Goal: Find contact information: Obtain details needed to contact an individual or organization

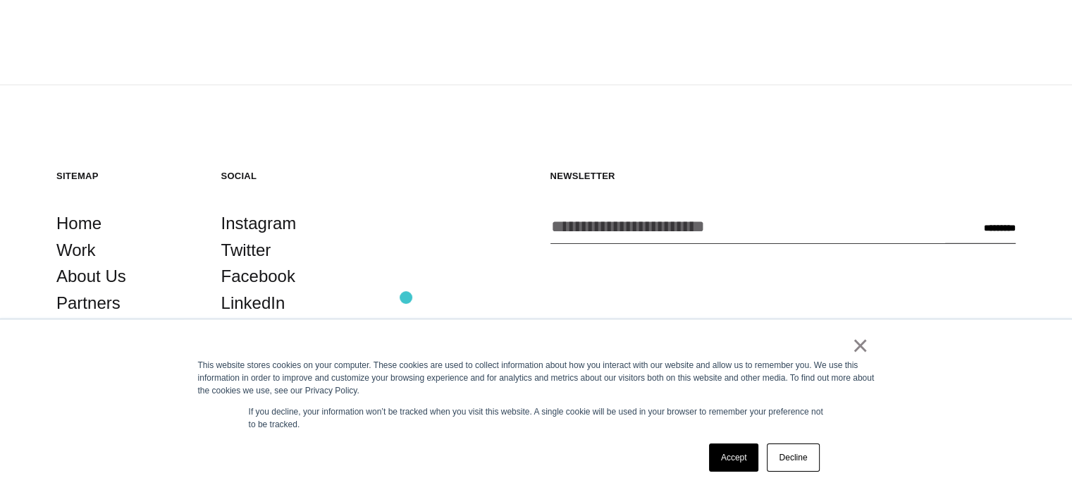
scroll to position [4088, 0]
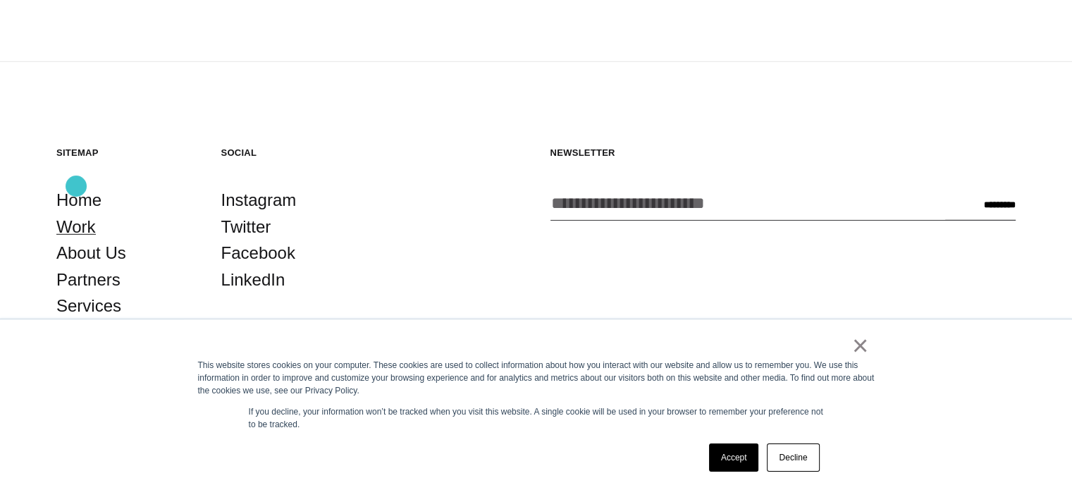
click at [76, 214] on link "Work" at bounding box center [75, 227] width 39 height 27
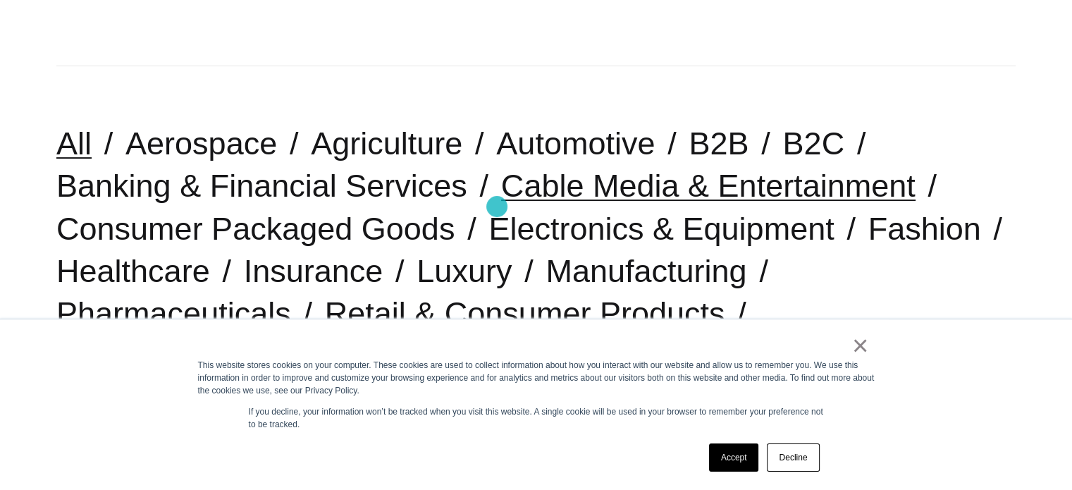
scroll to position [352, 0]
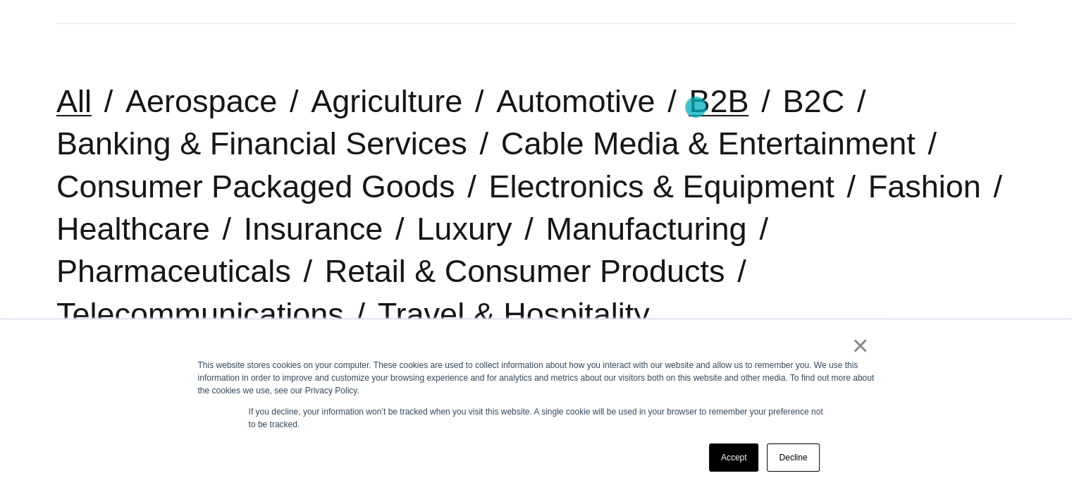
click at [696, 107] on link "B2B" at bounding box center [719, 101] width 60 height 36
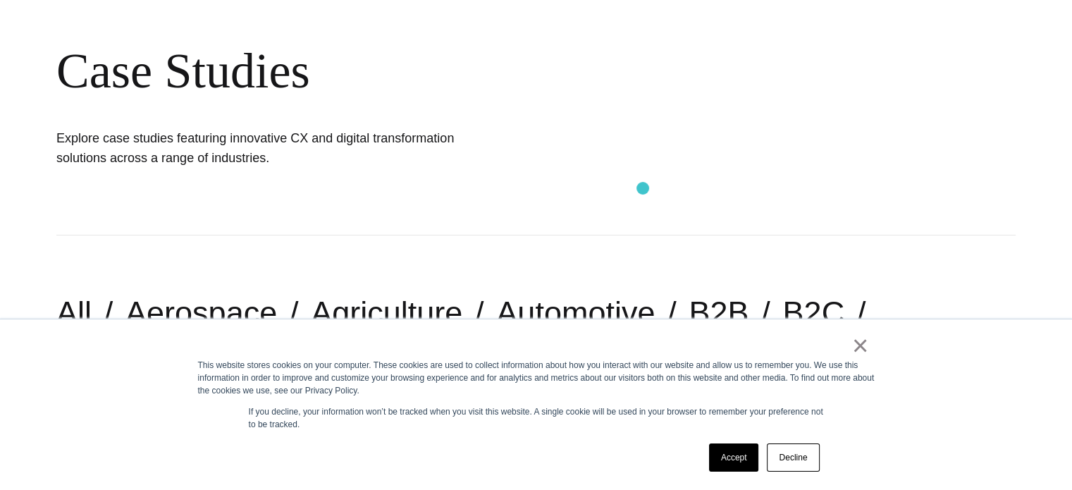
scroll to position [211, 0]
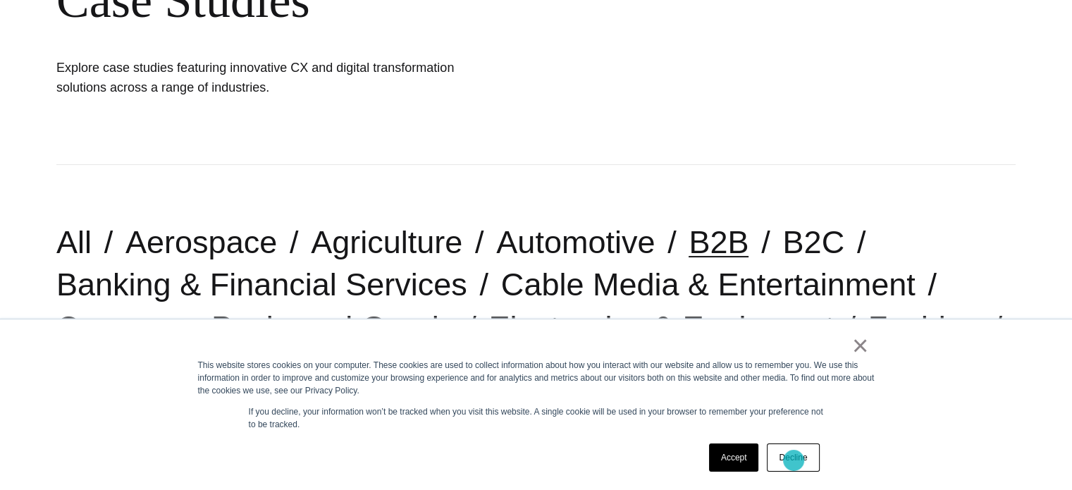
click at [794, 460] on link "Decline" at bounding box center [793, 457] width 52 height 28
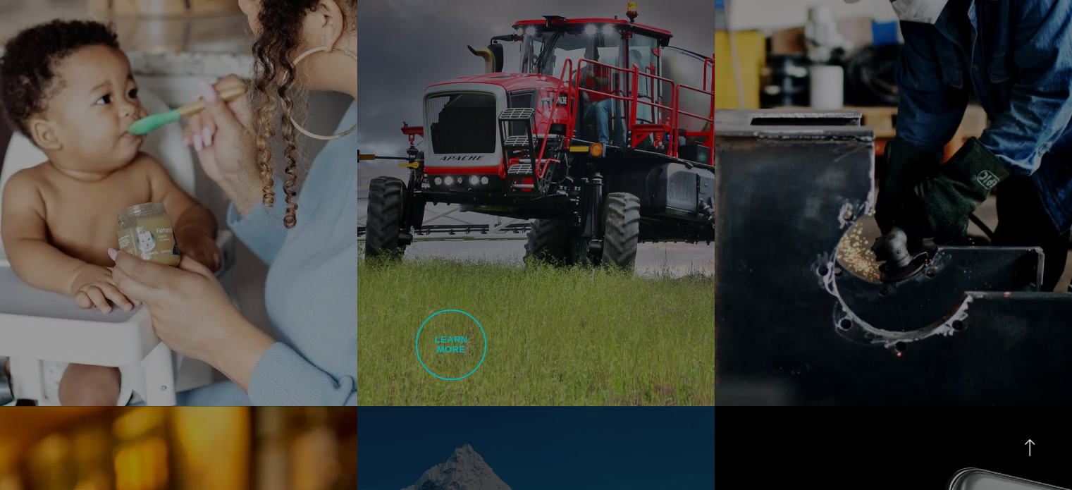
scroll to position [1057, 0]
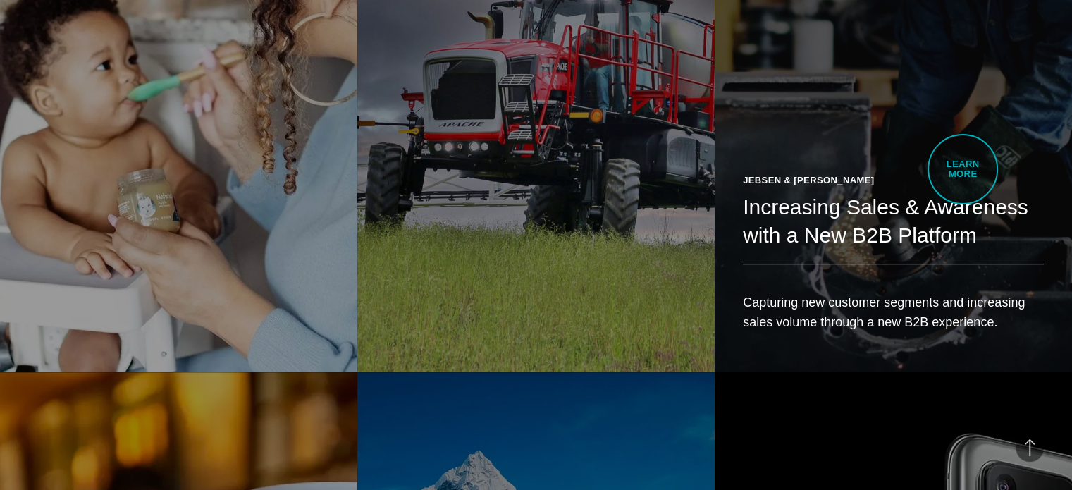
click at [963, 193] on h2 "Increasing Sales & Awareness with a New B2B Platform" at bounding box center [893, 221] width 301 height 56
click at [868, 193] on h2 "Increasing Sales & Awareness with a New B2B Platform" at bounding box center [893, 221] width 301 height 56
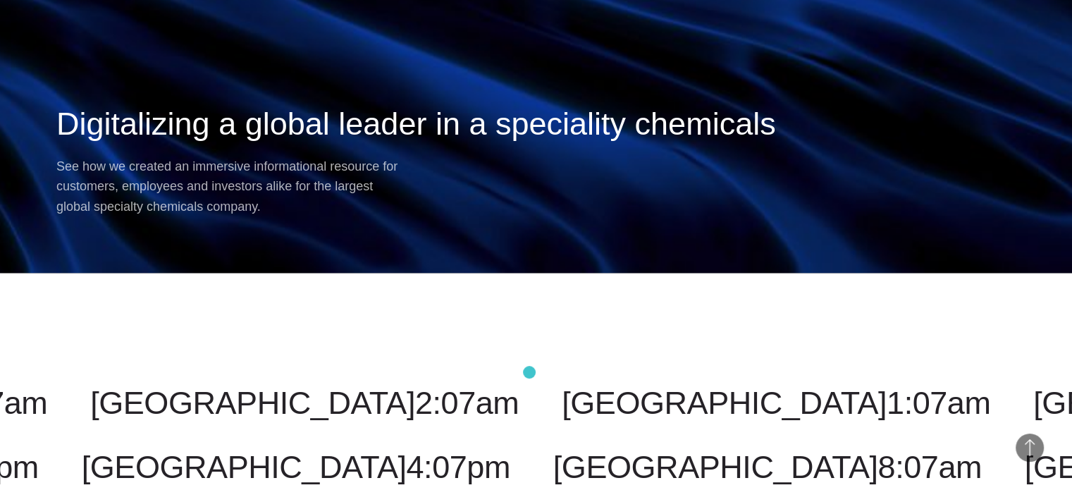
scroll to position [11704, 0]
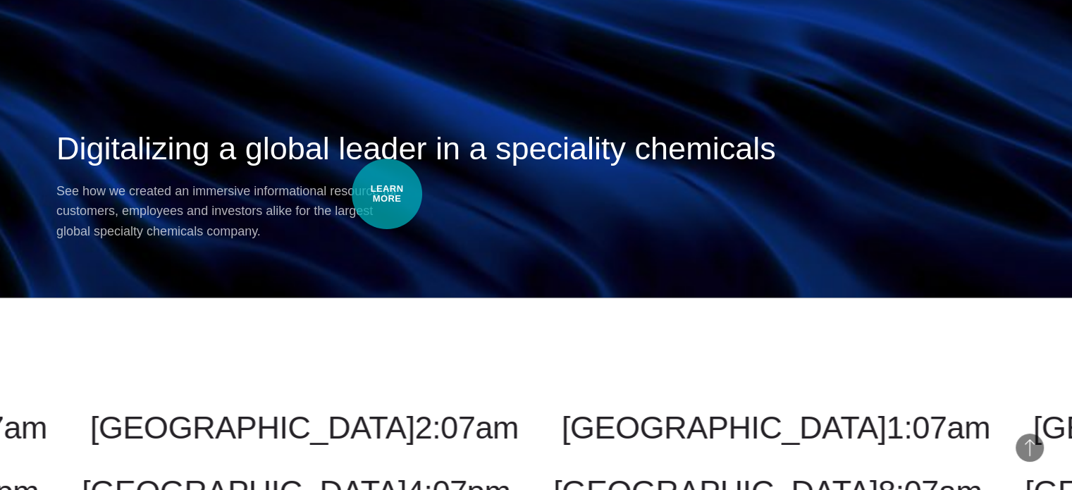
click at [387, 170] on h2 "Digitalizing a global leader in a speciality chemicals" at bounding box center [535, 149] width 959 height 42
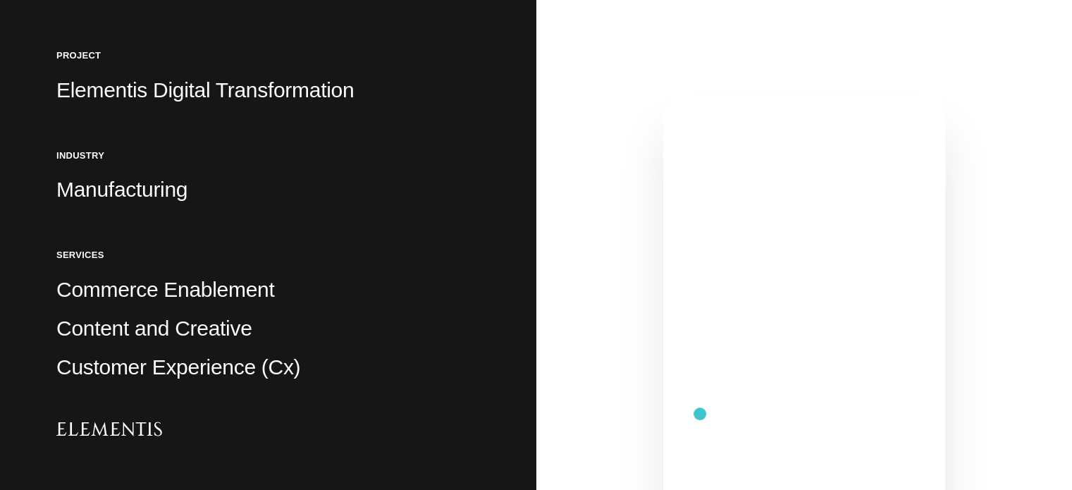
scroll to position [352, 0]
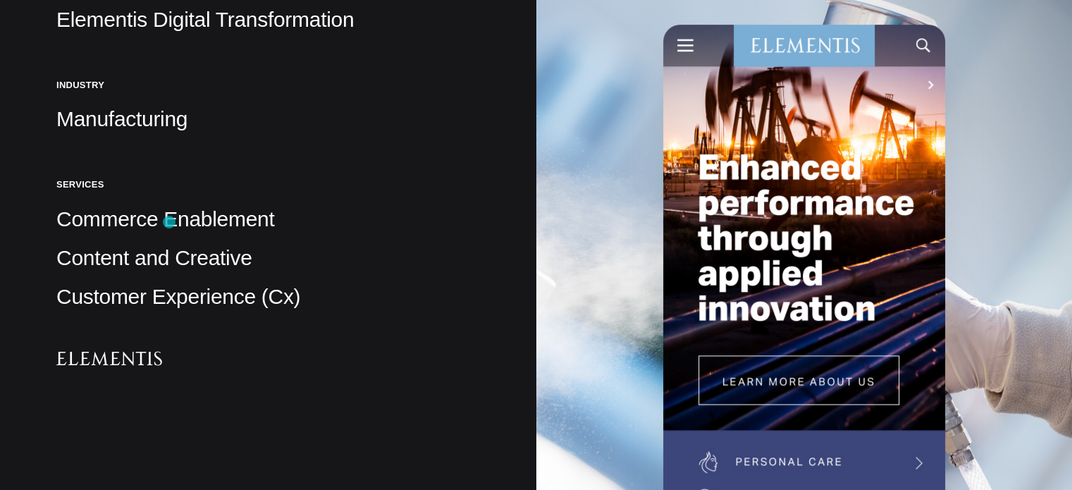
click at [169, 222] on p "Commerce Enablement" at bounding box center [268, 219] width 424 height 28
click at [250, 226] on p "Commerce Enablement" at bounding box center [268, 219] width 424 height 28
click at [206, 253] on p "Content and Creative" at bounding box center [268, 258] width 424 height 28
drag, startPoint x: 216, startPoint y: 293, endPoint x: 228, endPoint y: 293, distance: 11.3
click at [217, 293] on p "Customer Experience (Cx)" at bounding box center [268, 297] width 424 height 28
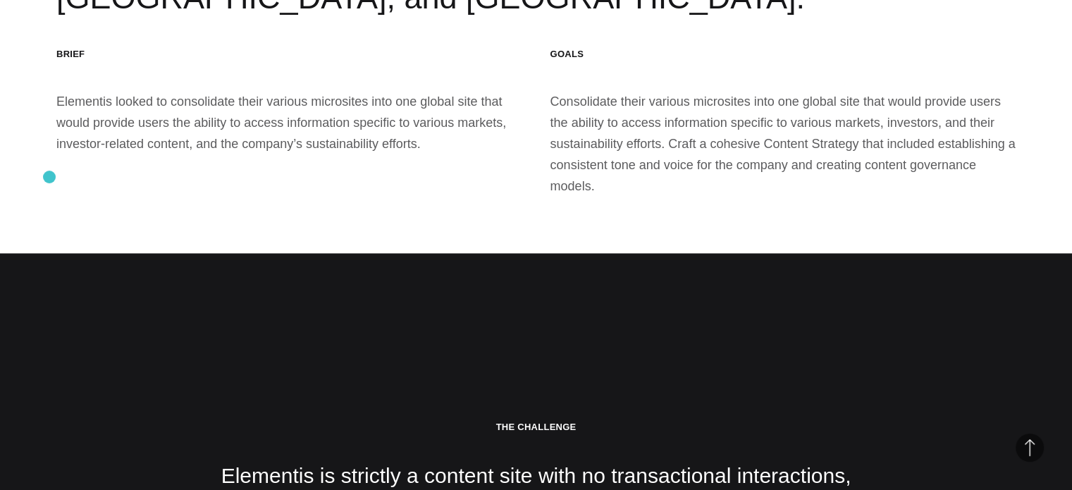
scroll to position [2044, 0]
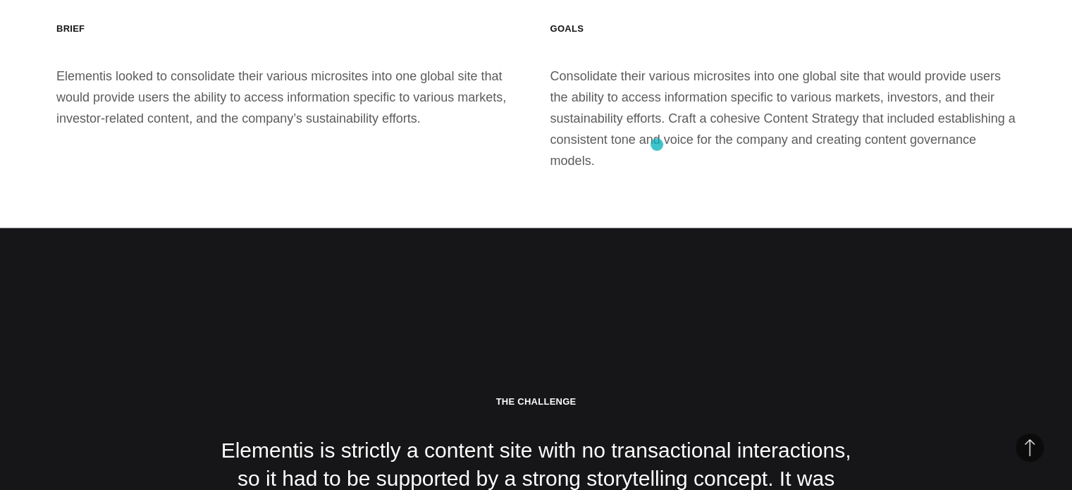
click at [634, 131] on div "Goals Consolidate their various microsites into one global site that would prov…" at bounding box center [784, 97] width 466 height 149
drag, startPoint x: 568, startPoint y: 126, endPoint x: 761, endPoint y: 139, distance: 193.6
click at [761, 139] on div "Goals Consolidate their various microsites into one global site that would prov…" at bounding box center [784, 97] width 466 height 149
click at [595, 130] on div "Goals Consolidate their various microsites into one global site that would prov…" at bounding box center [784, 97] width 466 height 149
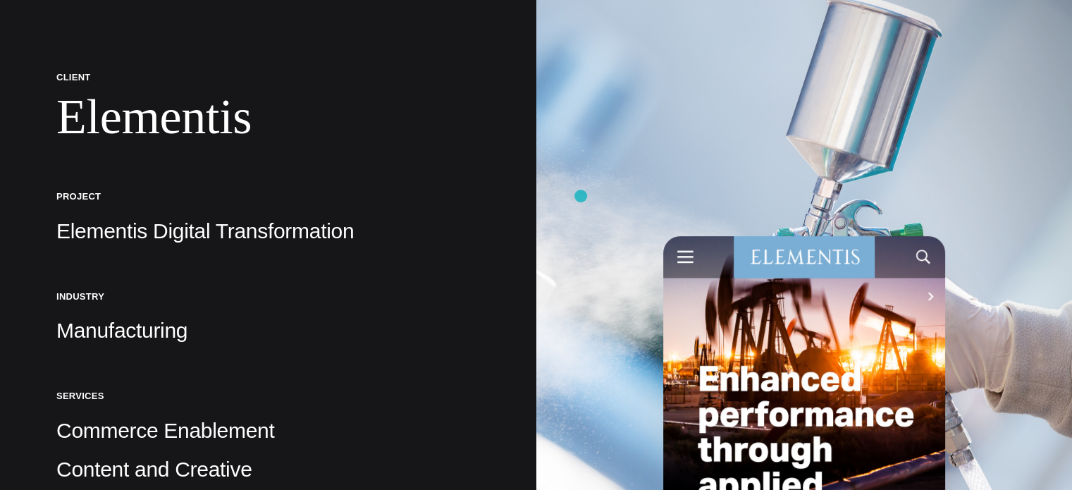
scroll to position [0, 0]
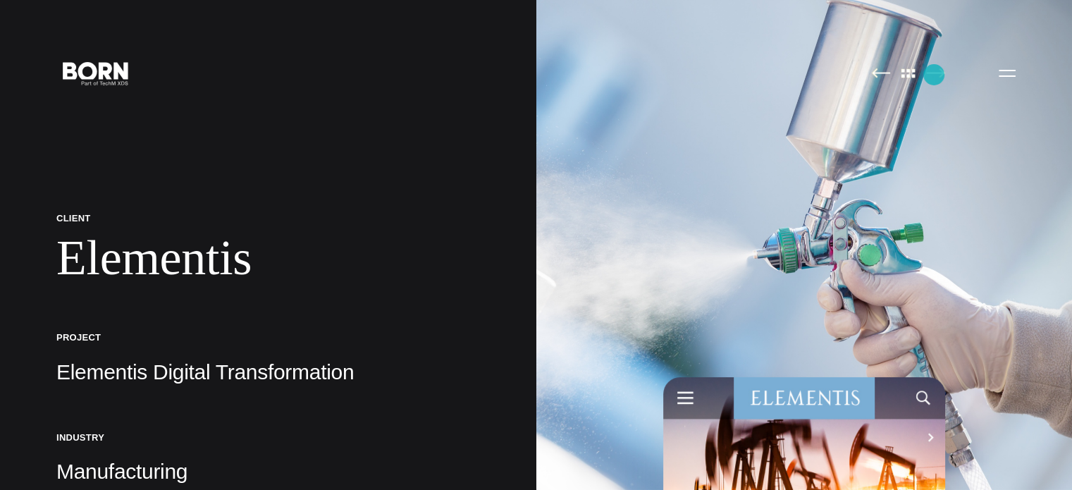
click at [934, 75] on img at bounding box center [935, 73] width 19 height 11
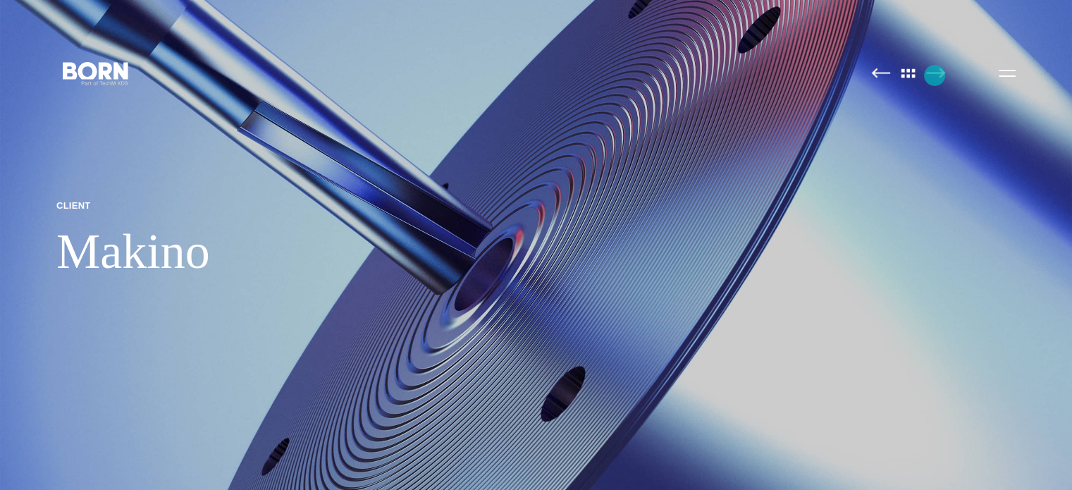
click at [935, 76] on img at bounding box center [935, 73] width 19 height 11
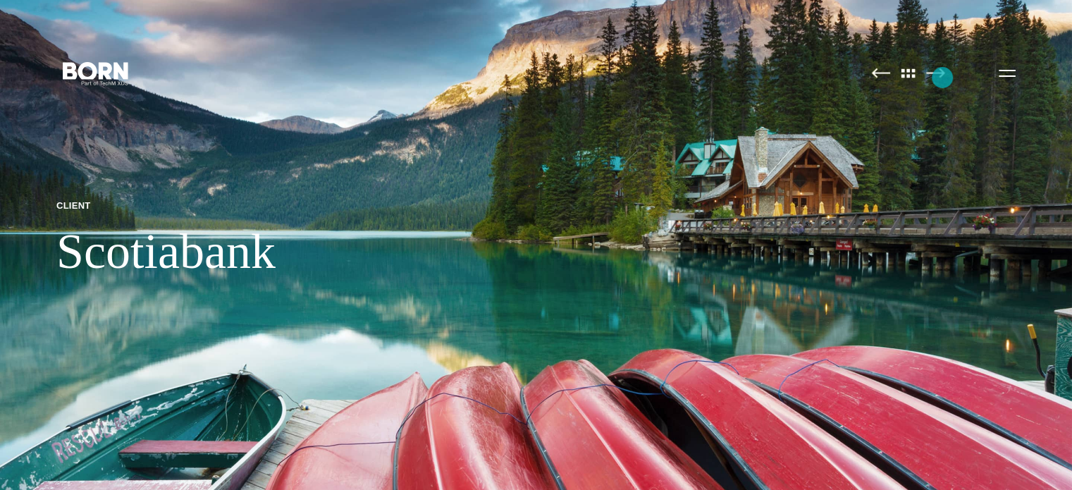
click at [942, 78] on img at bounding box center [935, 73] width 19 height 11
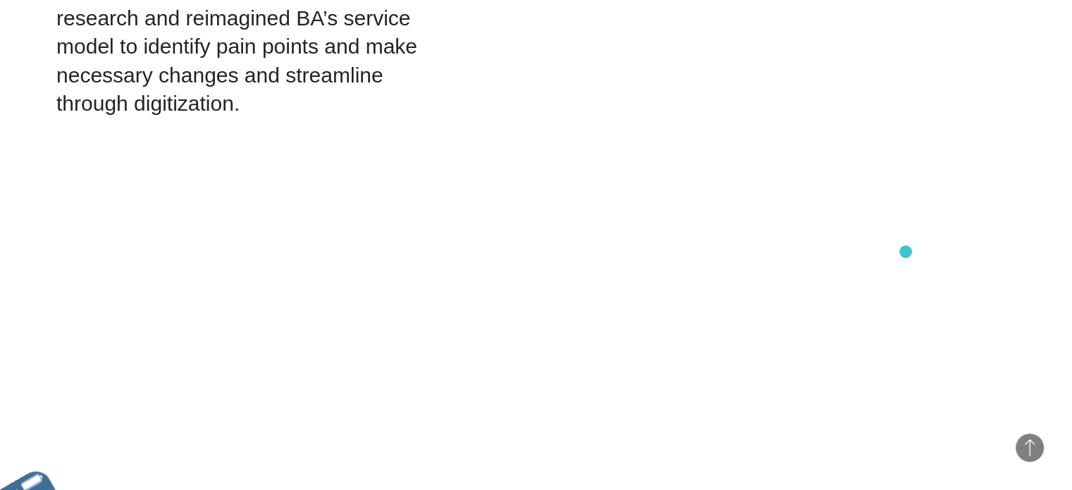
scroll to position [3101, 0]
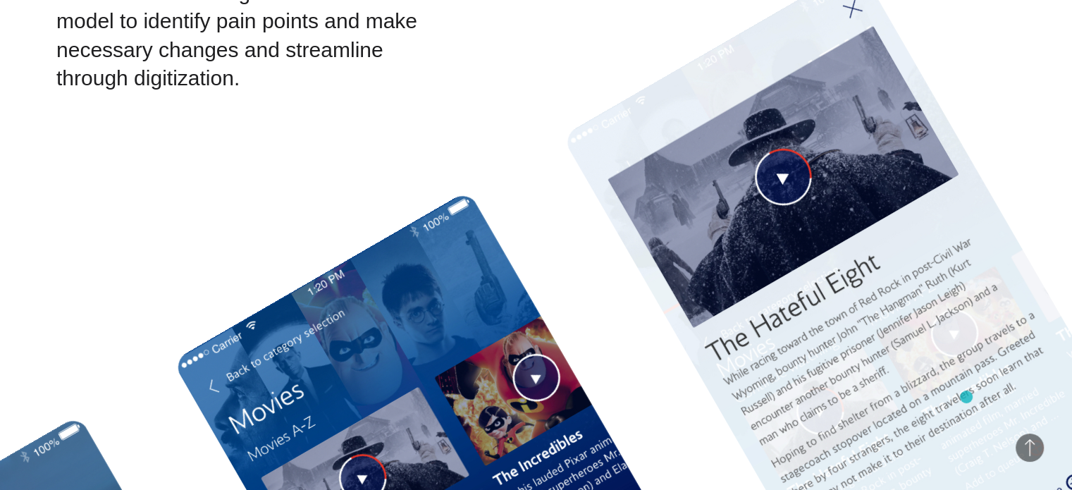
click at [966, 397] on img at bounding box center [863, 314] width 602 height 699
click at [1020, 445] on span "Back to Top" at bounding box center [1030, 448] width 28 height 28
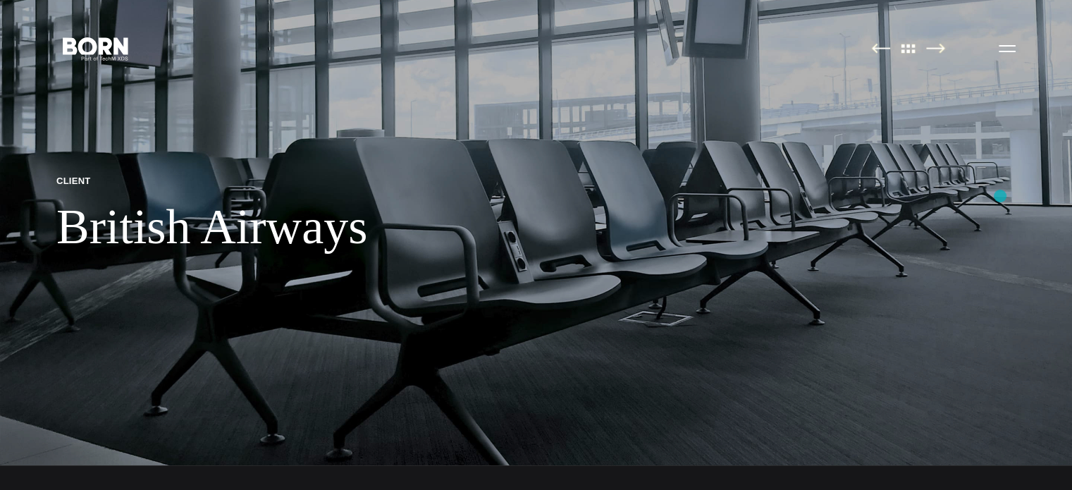
scroll to position [0, 0]
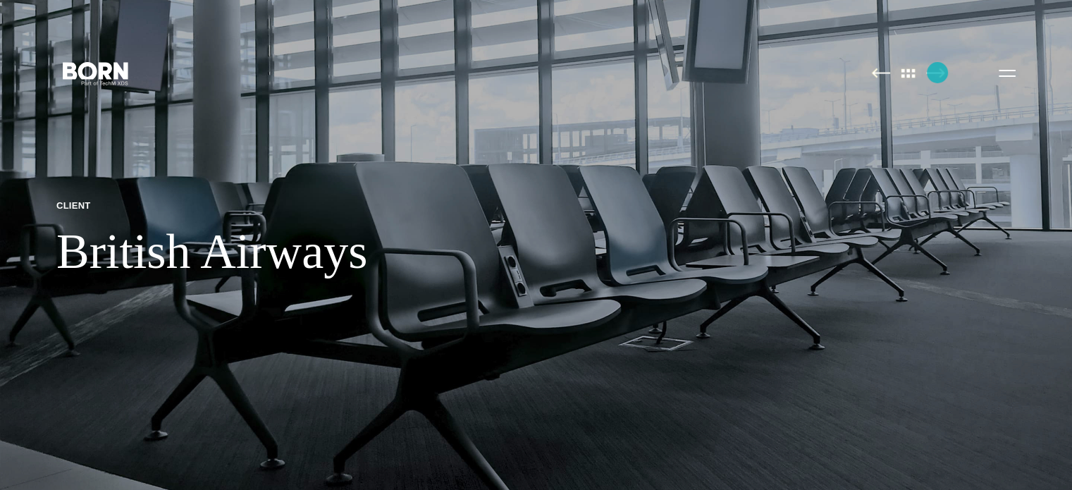
click at [937, 73] on img at bounding box center [935, 73] width 19 height 11
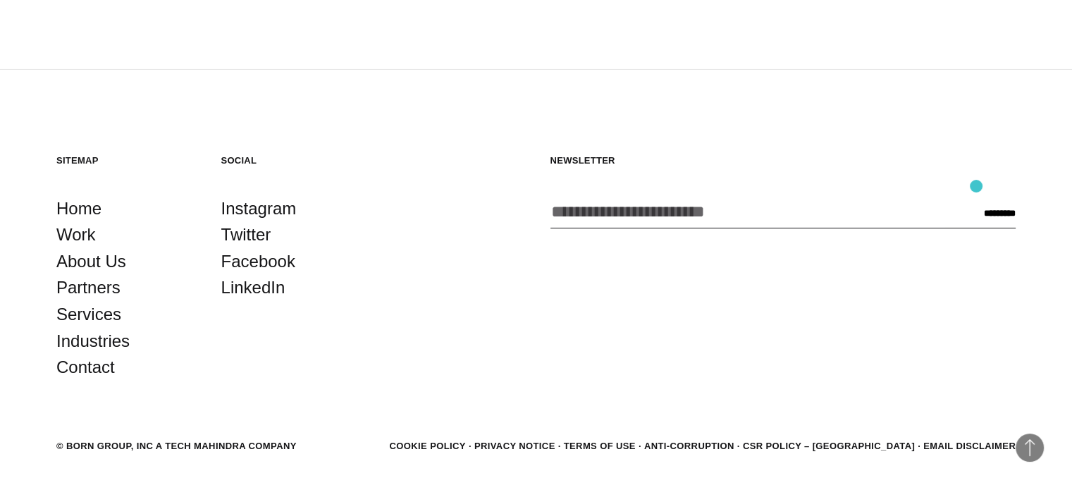
scroll to position [5098, 0]
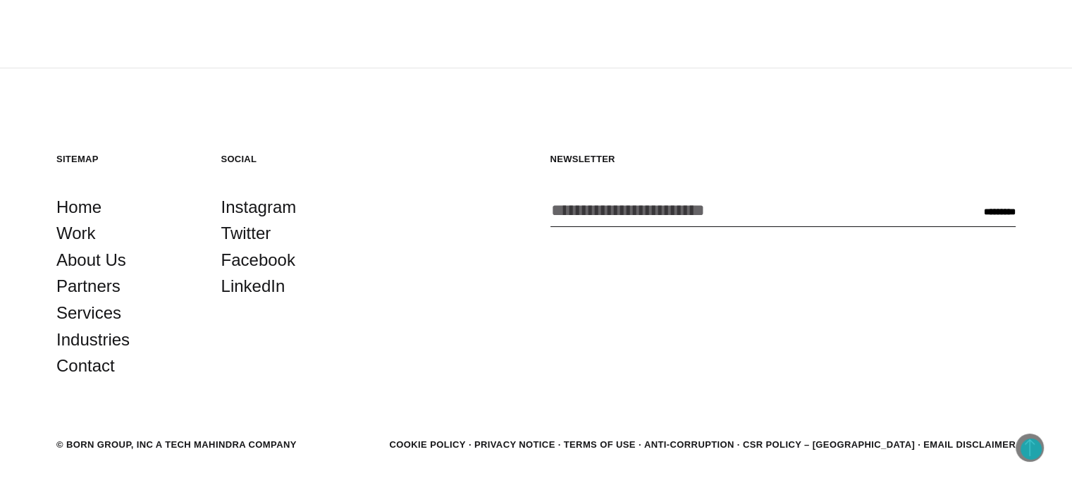
click at [1031, 449] on span "Back to Top" at bounding box center [1030, 448] width 28 height 28
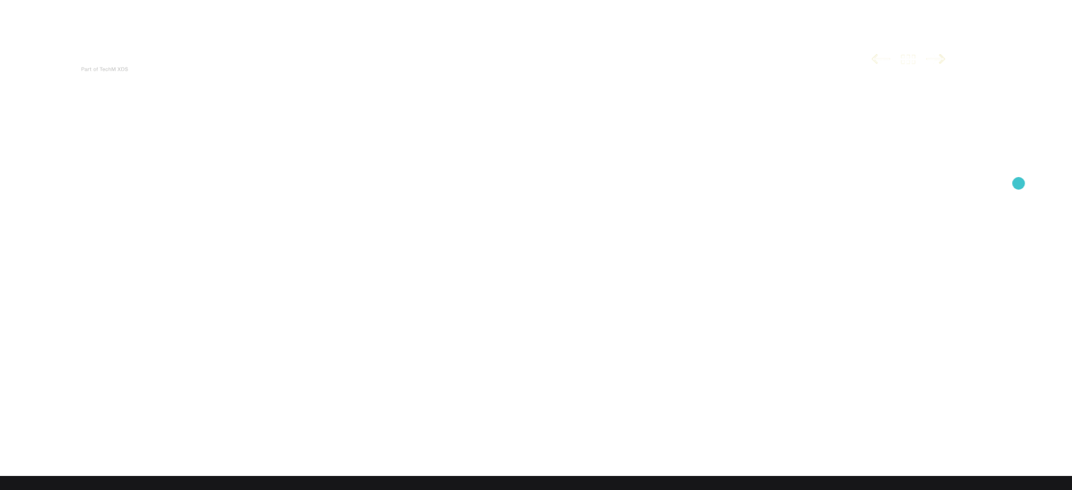
scroll to position [0, 0]
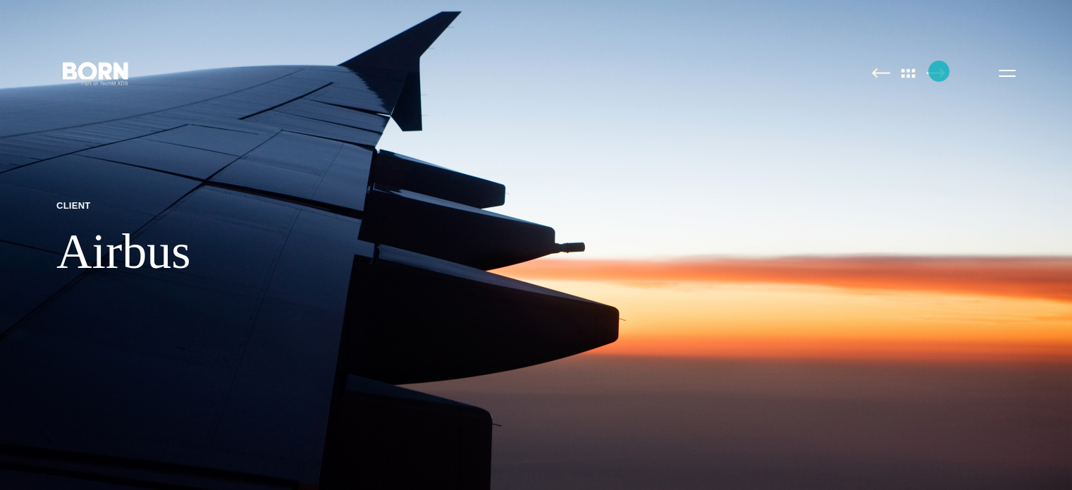
click at [939, 71] on img at bounding box center [935, 73] width 19 height 11
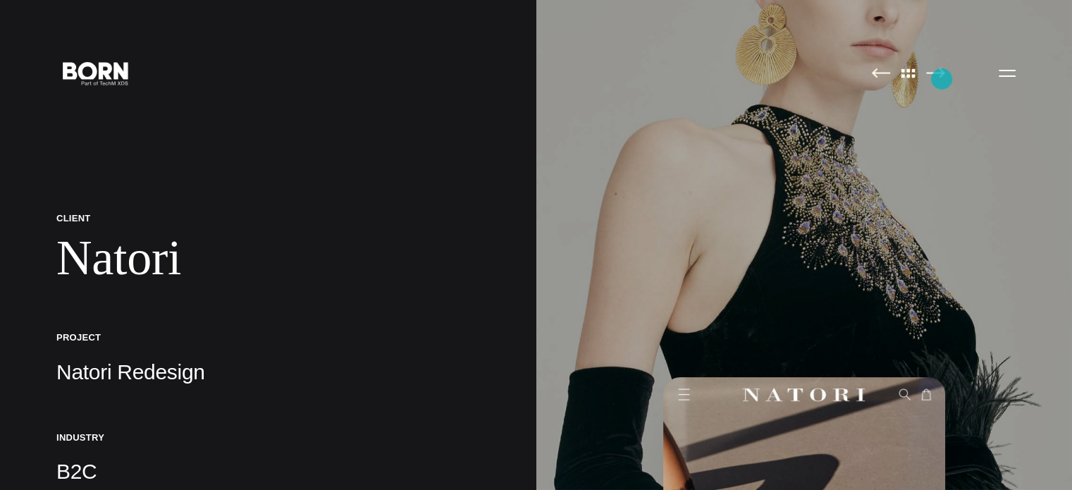
click at [942, 79] on link at bounding box center [935, 74] width 19 height 14
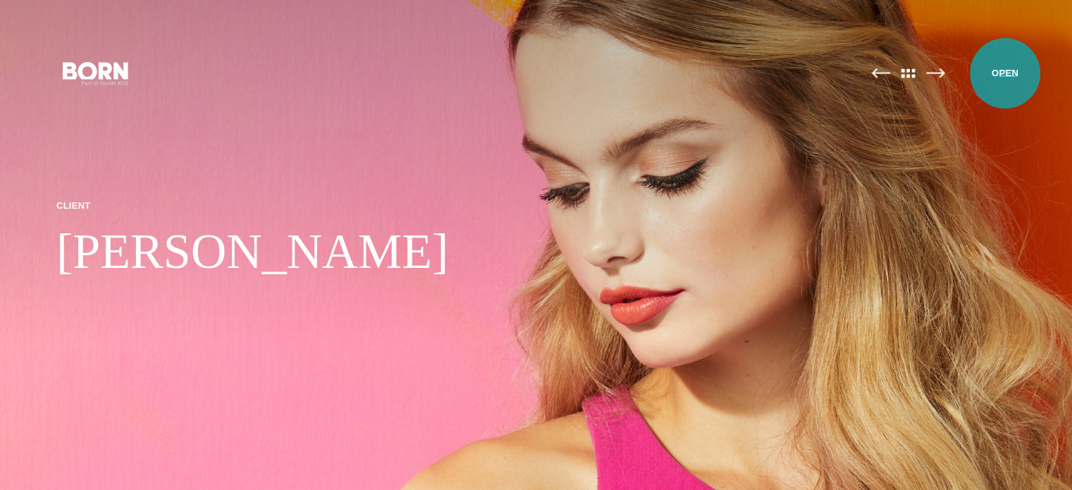
click at [1005, 73] on button "Primary Menu" at bounding box center [1007, 73] width 34 height 30
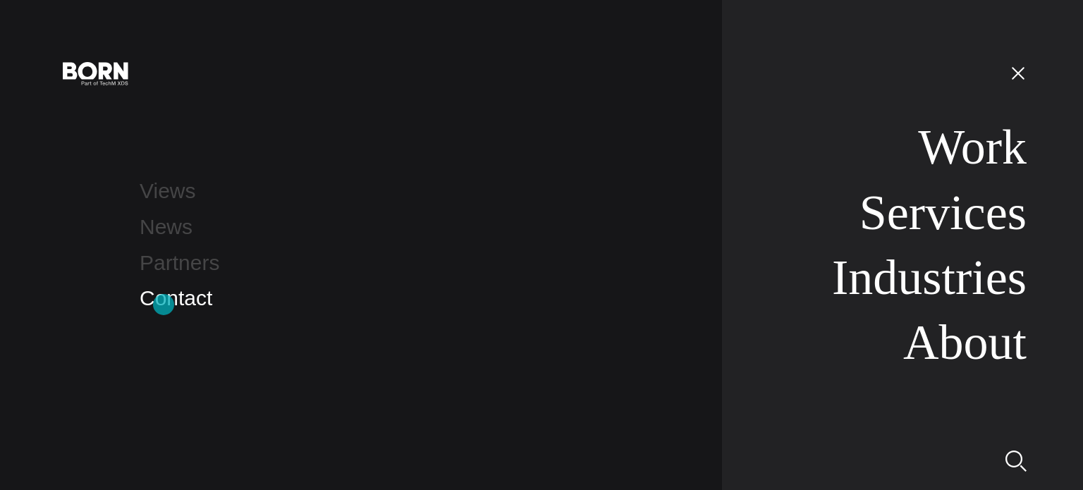
click at [164, 305] on link "Contact" at bounding box center [176, 297] width 73 height 23
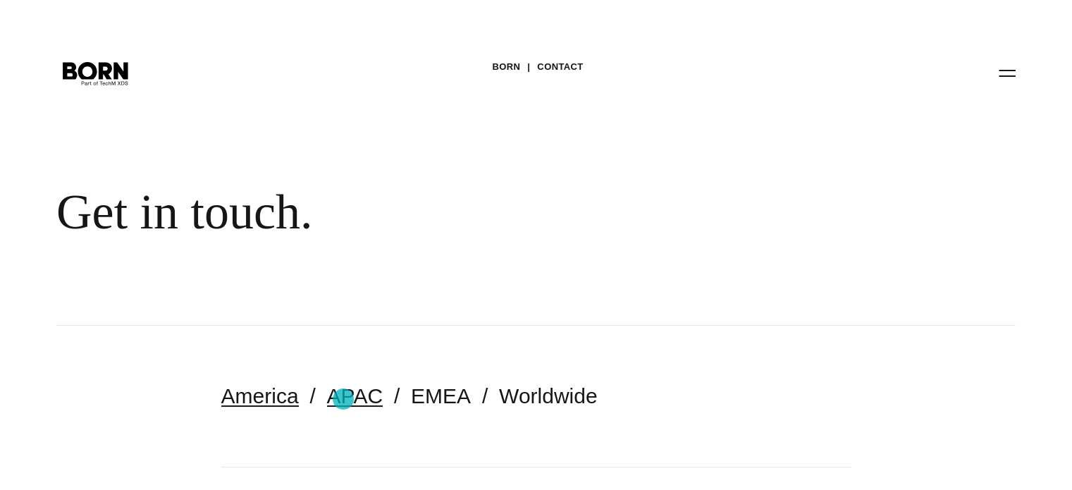
click at [343, 399] on link "APAC" at bounding box center [355, 395] width 56 height 23
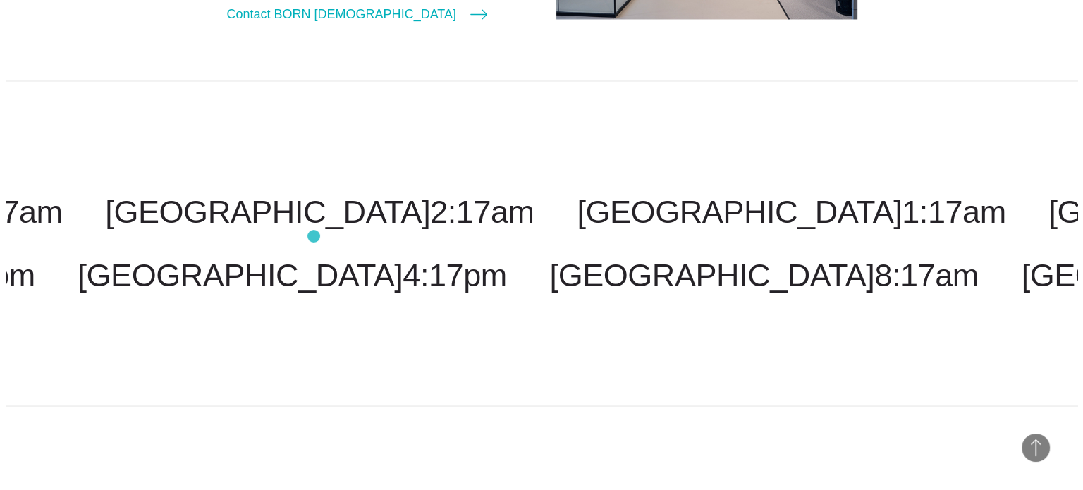
scroll to position [2467, 0]
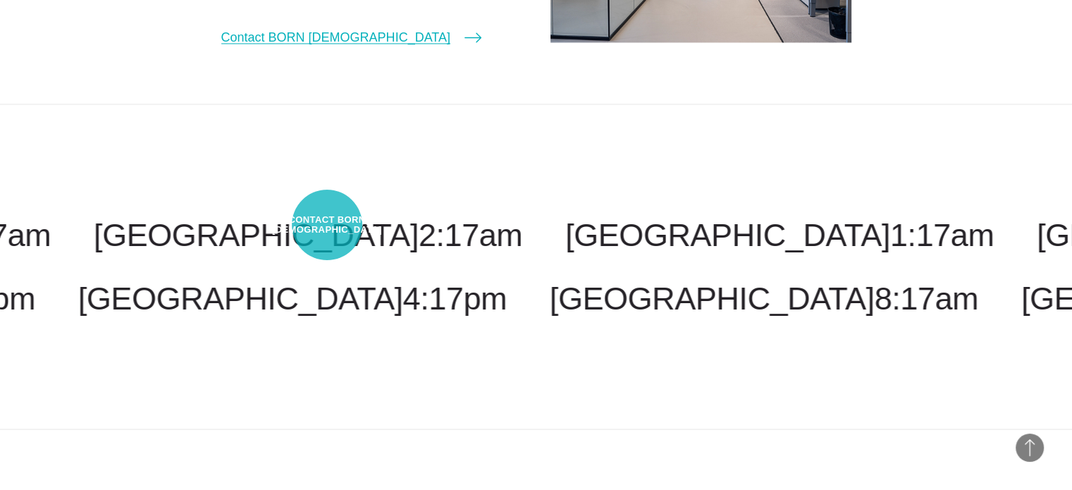
click at [327, 47] on link "Contact BORN Malaysia" at bounding box center [351, 37] width 260 height 20
select select "********"
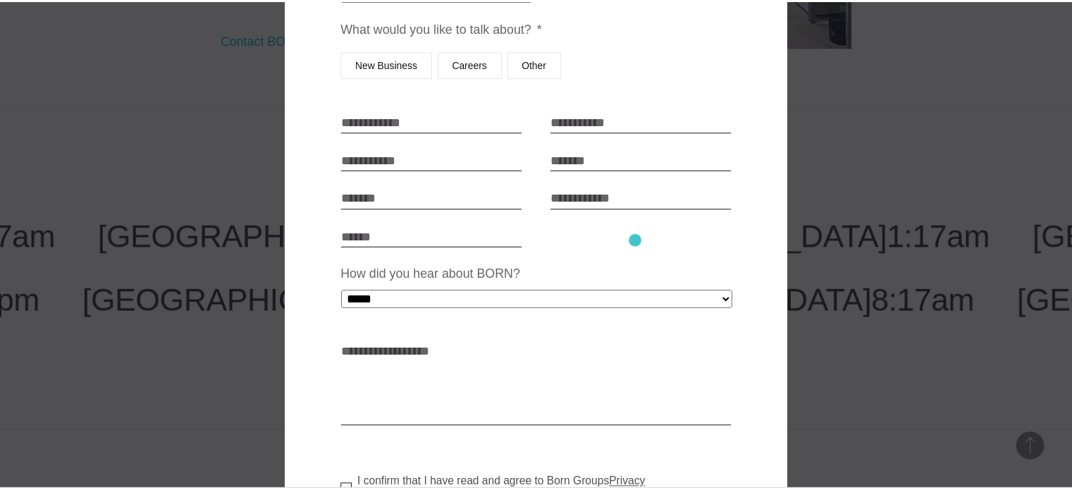
scroll to position [211, 0]
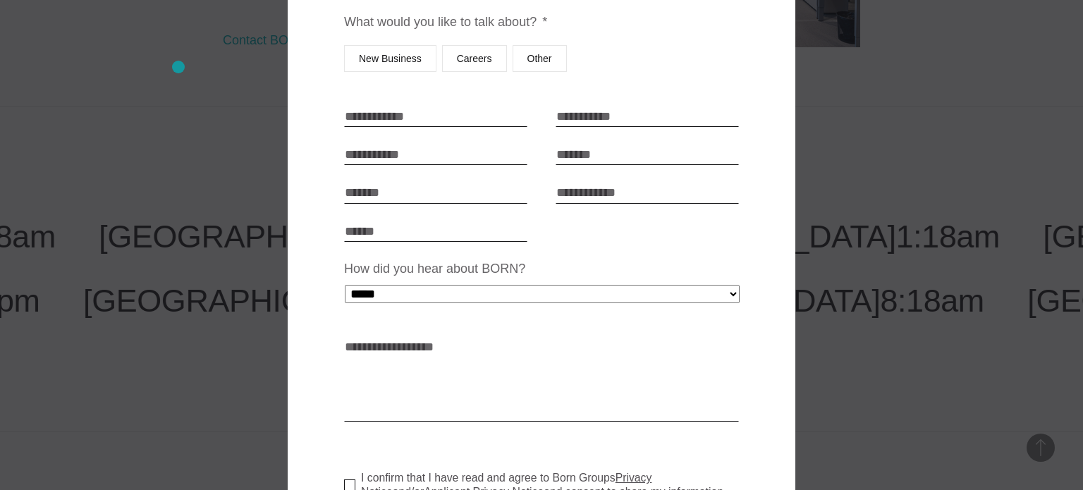
click at [178, 67] on div at bounding box center [541, 245] width 1083 height 490
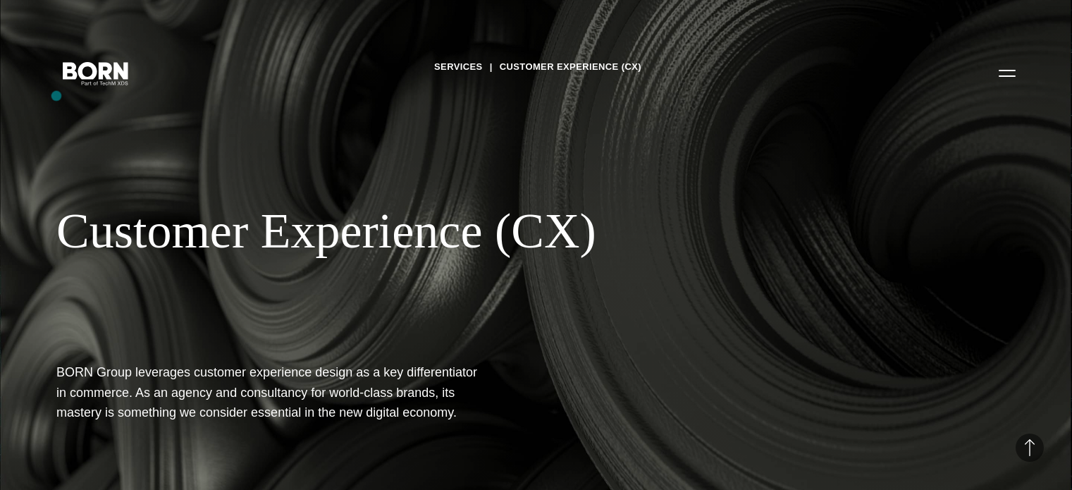
scroll to position [4088, 0]
